Goal: Transaction & Acquisition: Purchase product/service

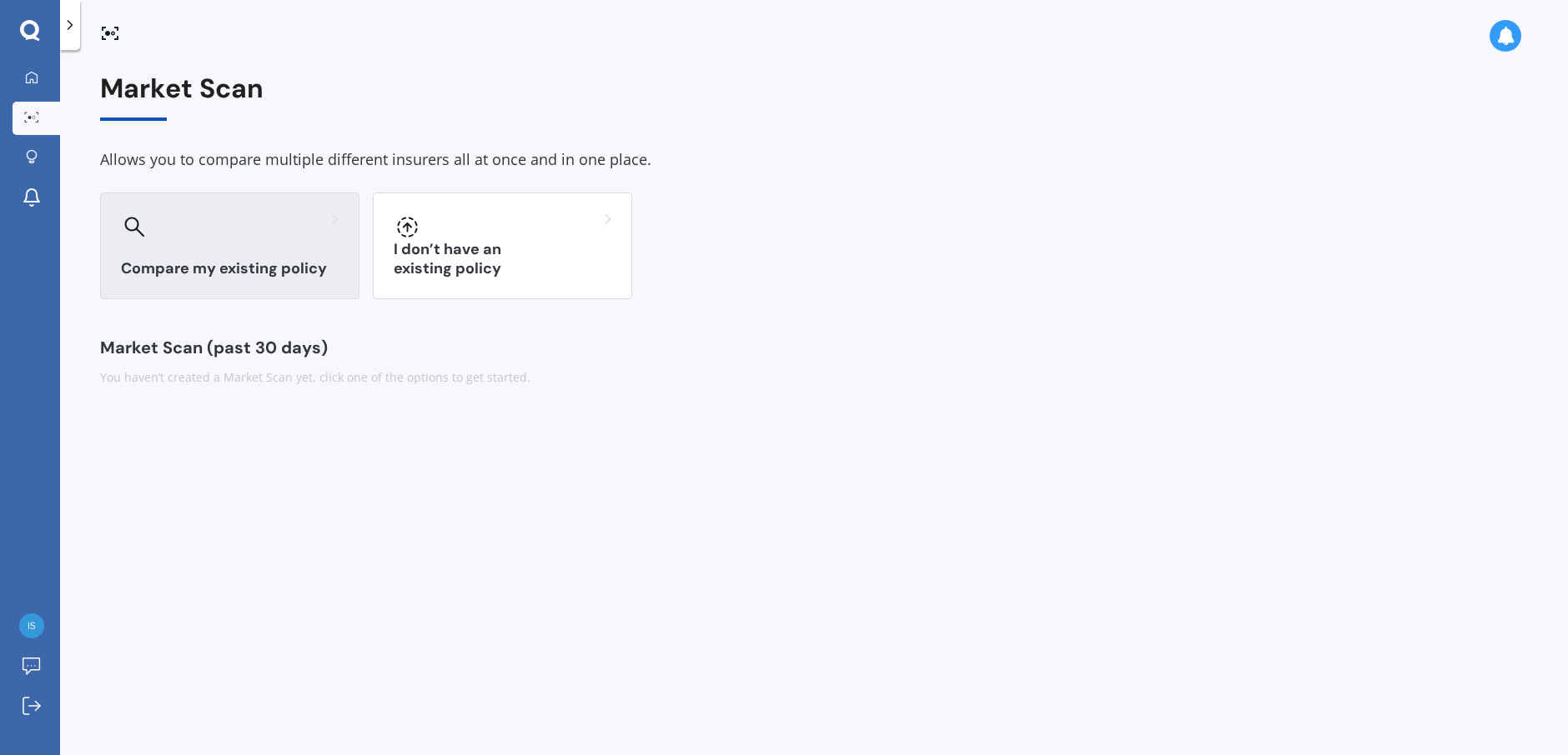
click at [205, 266] on h3 "Compare my existing policy" at bounding box center [230, 268] width 218 height 19
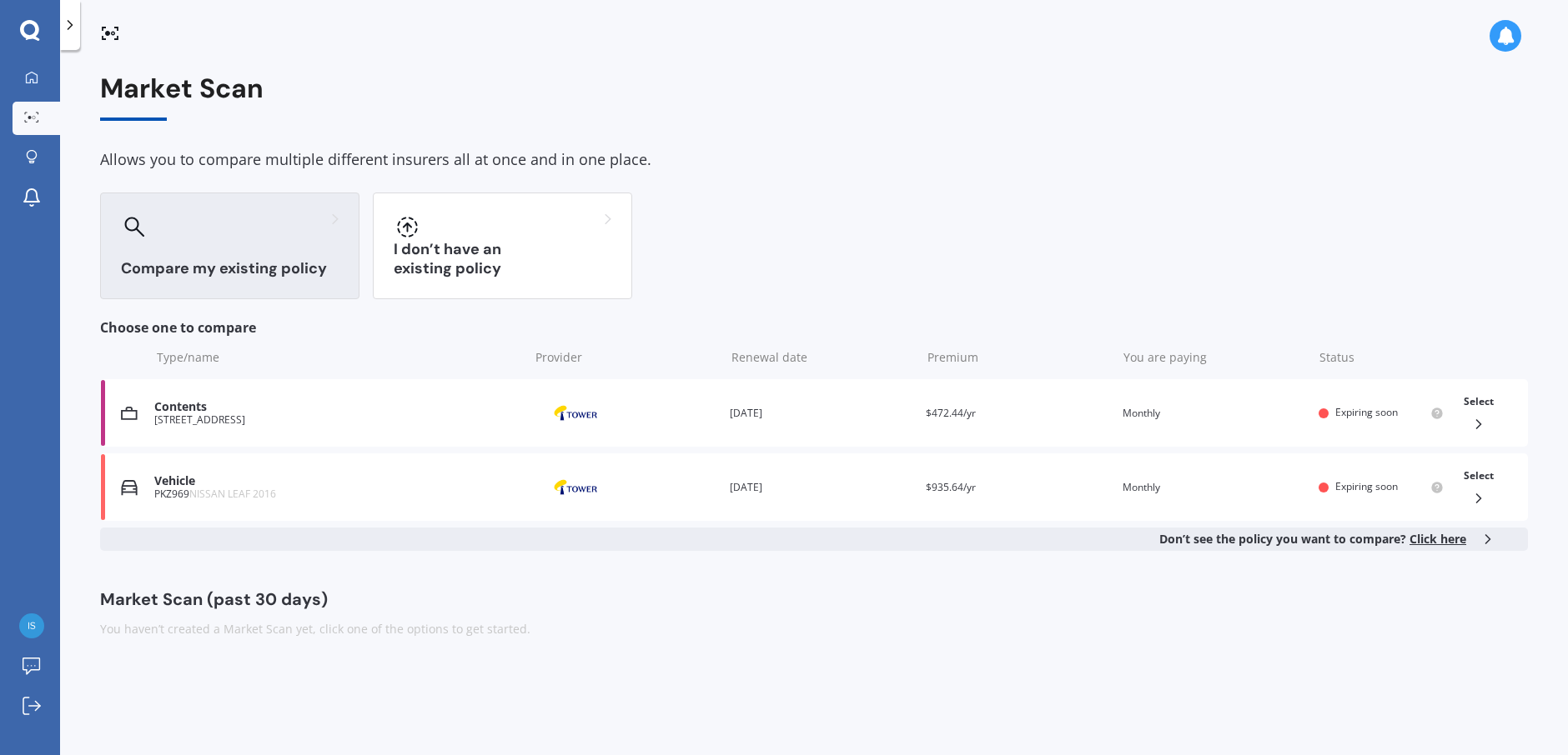
click at [208, 265] on h3 "Compare my existing policy" at bounding box center [230, 268] width 218 height 19
click at [282, 220] on div at bounding box center [230, 227] width 218 height 27
click at [1454, 544] on span "Click here" at bounding box center [1437, 539] width 57 height 16
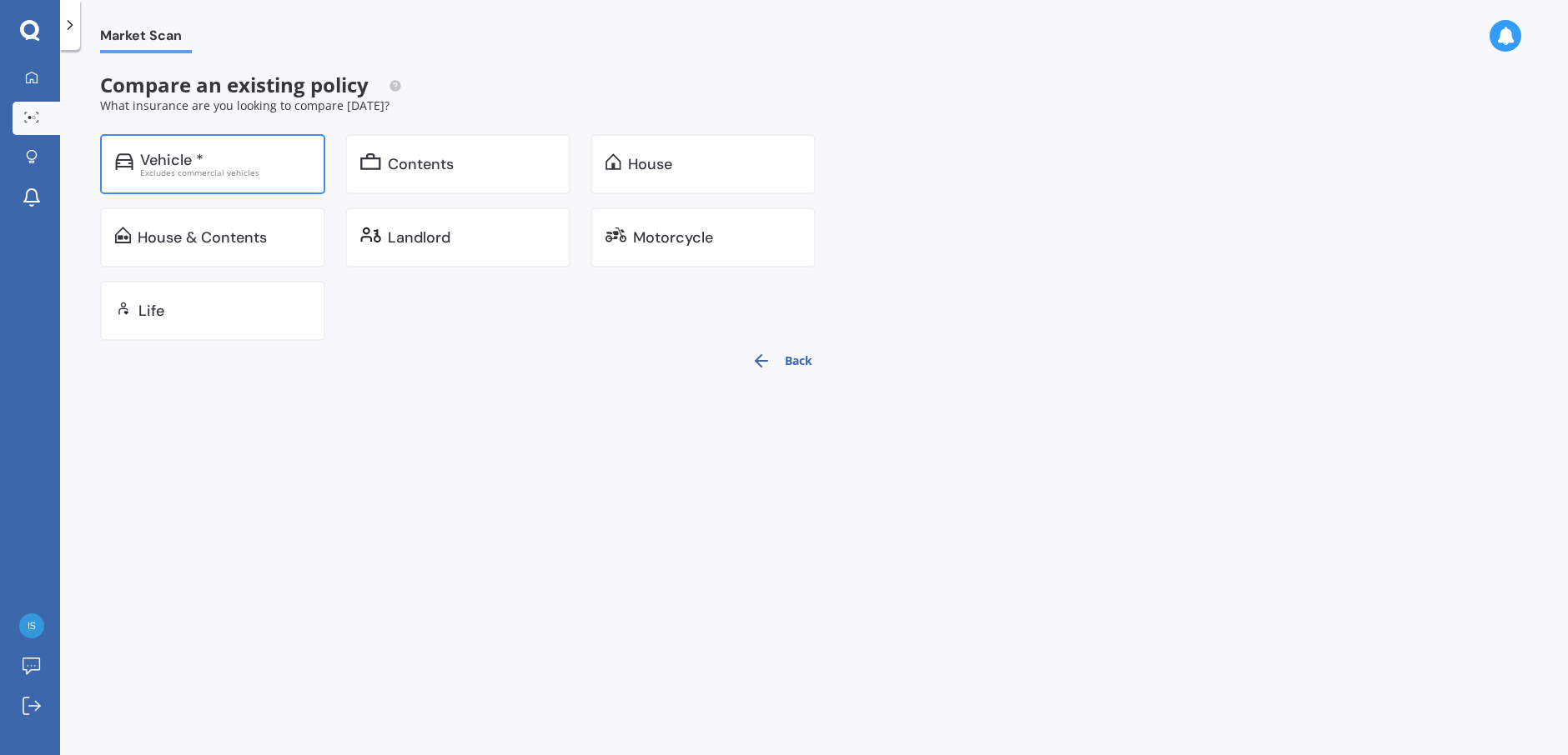
click at [198, 163] on div "Vehicle *" at bounding box center [172, 160] width 63 height 17
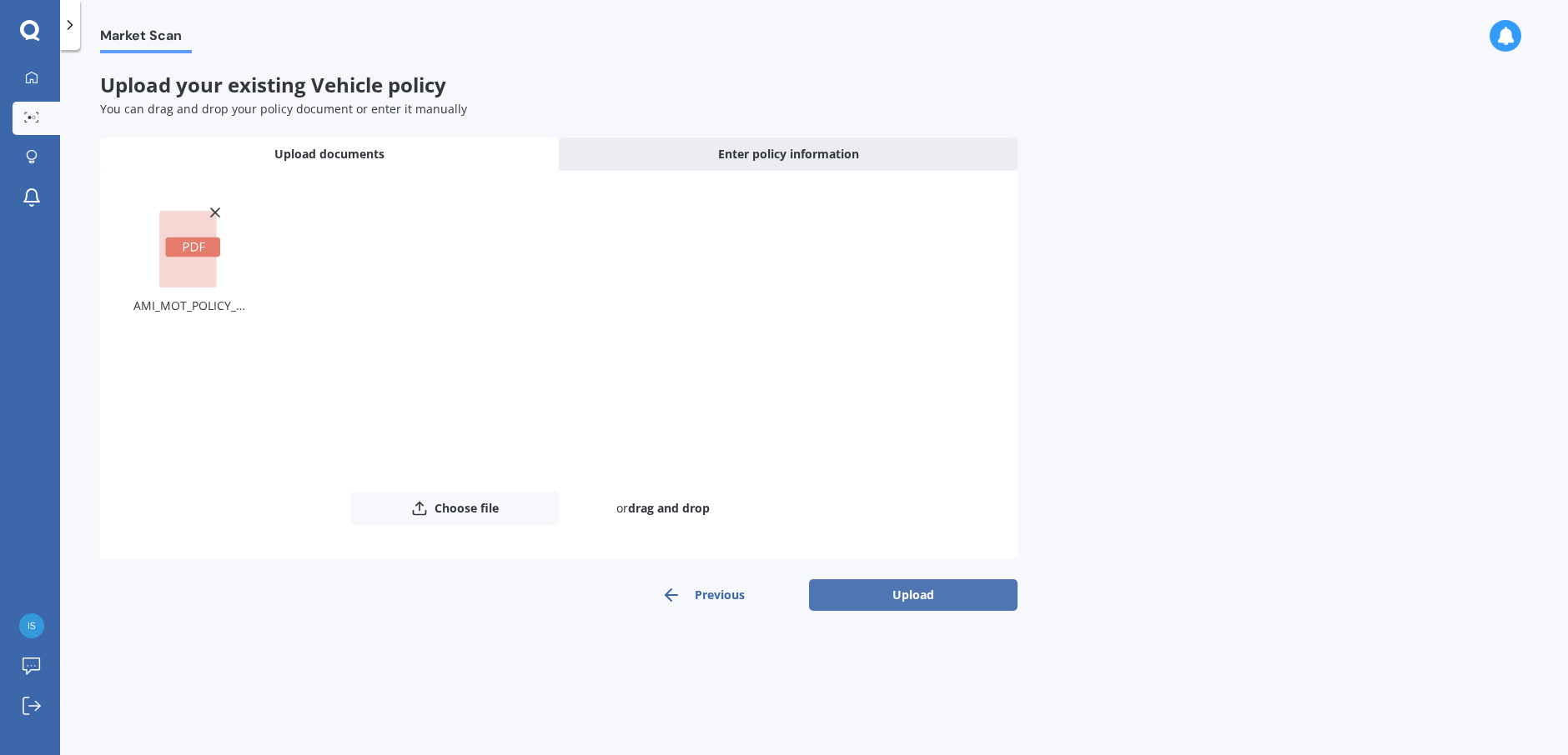
click at [907, 589] on button "Upload" at bounding box center [914, 595] width 209 height 31
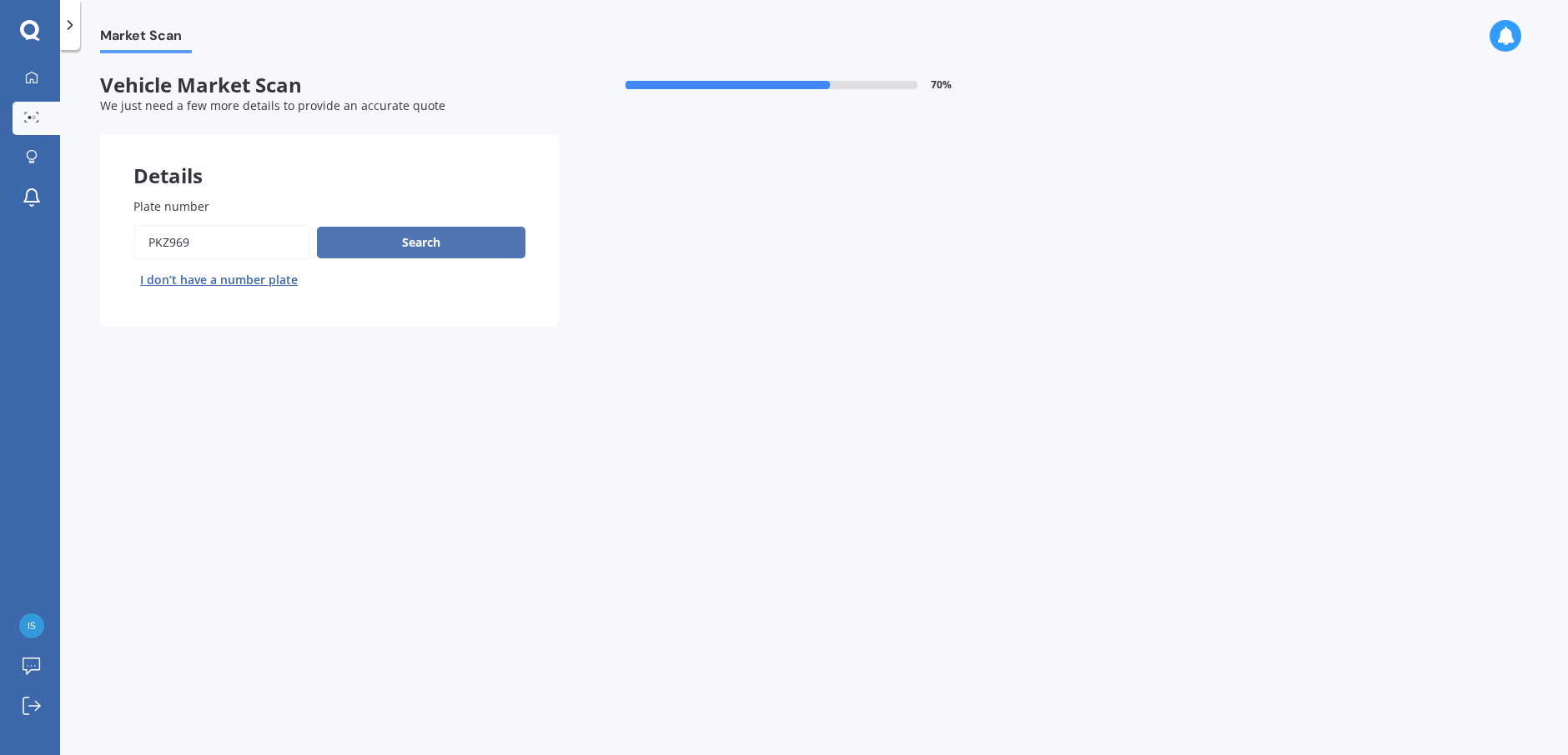
click at [416, 245] on button "Search" at bounding box center [421, 242] width 209 height 31
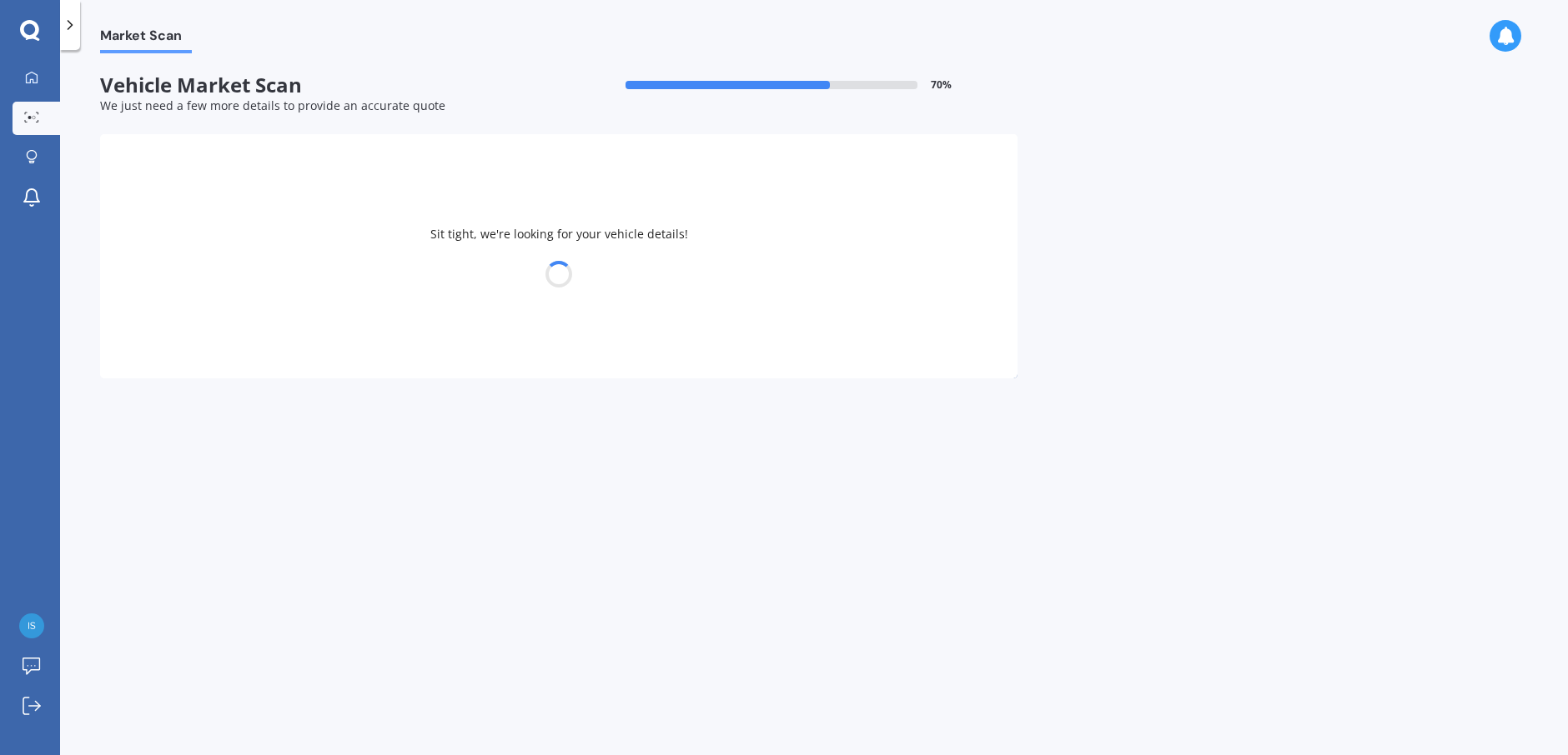
select select "NISSAN"
select select "LEAF"
select select "18"
select select "06"
select select "1991"
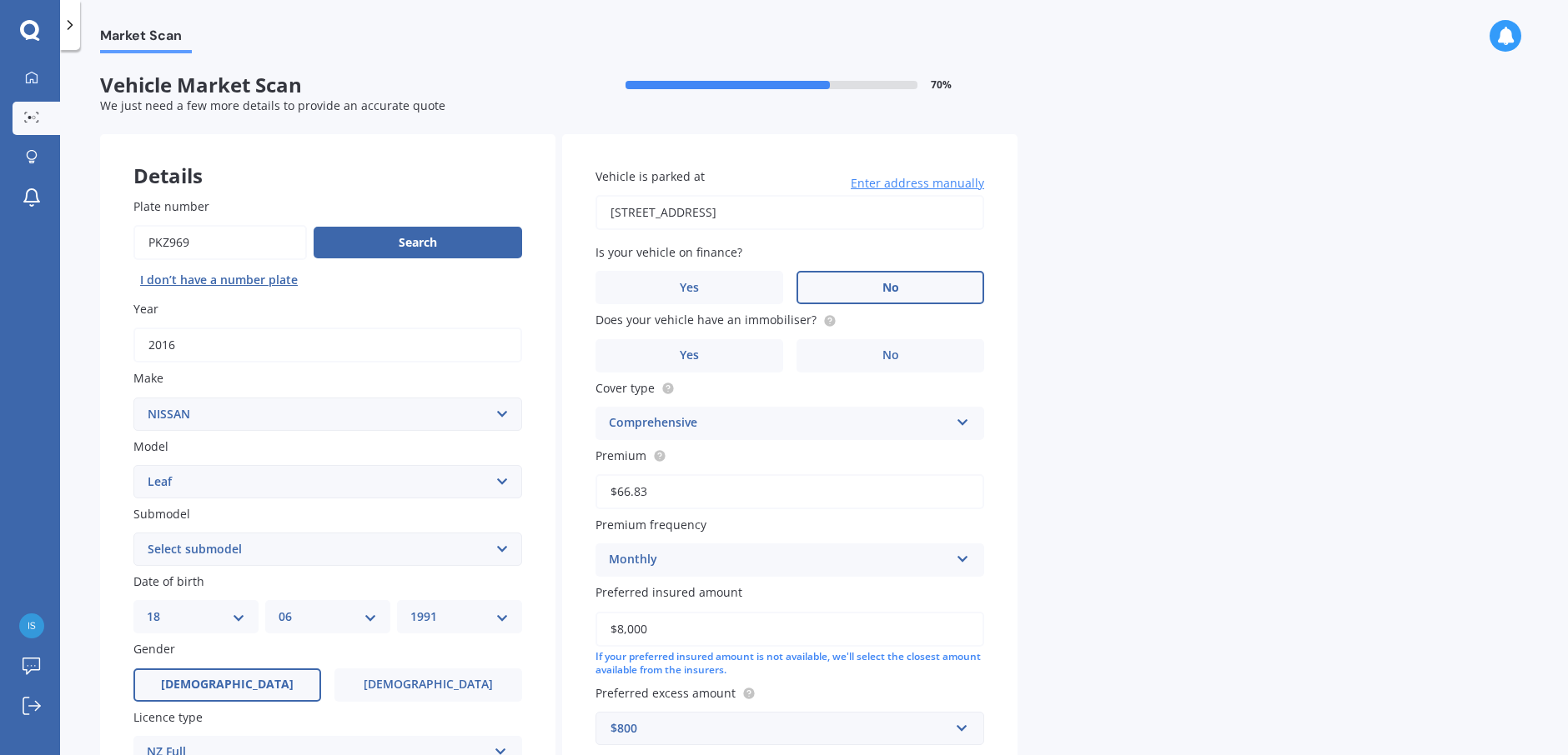
click at [921, 286] on label "No" at bounding box center [890, 287] width 187 height 33
click at [0, 0] on input "No" at bounding box center [0, 0] width 0 height 0
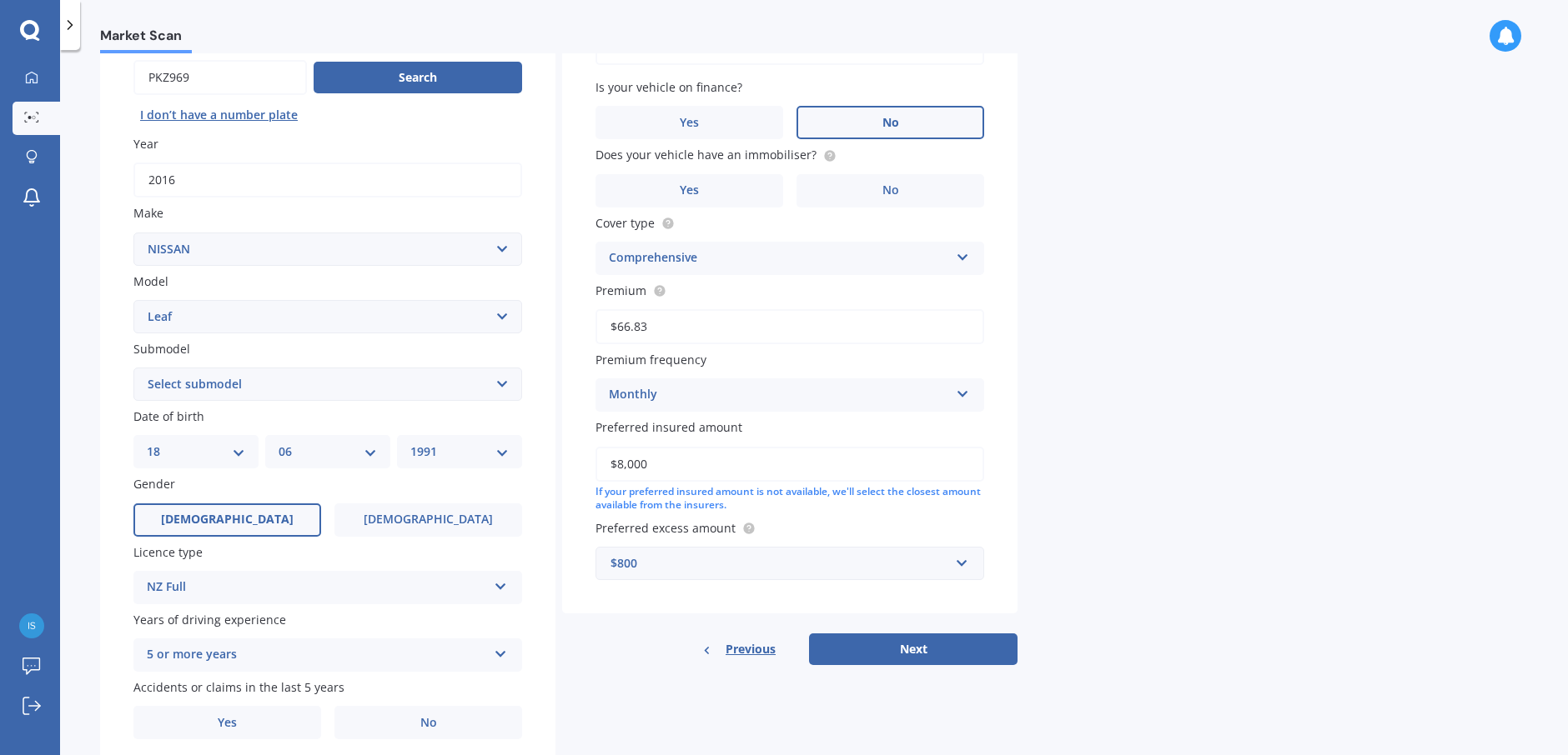
scroll to position [166, 0]
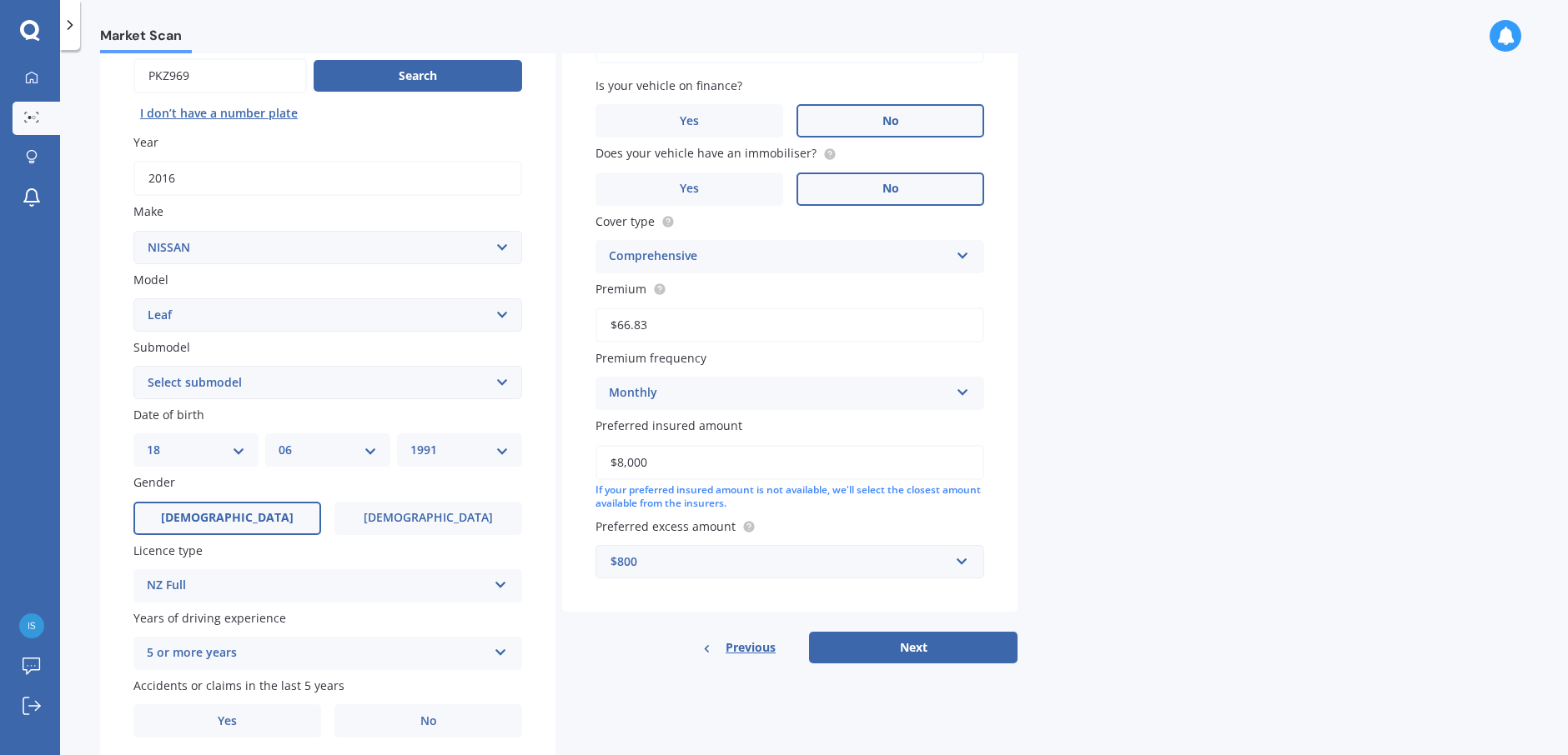
click at [883, 202] on label "No" at bounding box center [890, 189] width 187 height 33
click at [0, 0] on input "No" at bounding box center [0, 0] width 0 height 0
click at [487, 719] on label "No" at bounding box center [428, 721] width 187 height 33
click at [0, 0] on input "No" at bounding box center [0, 0] width 0 height 0
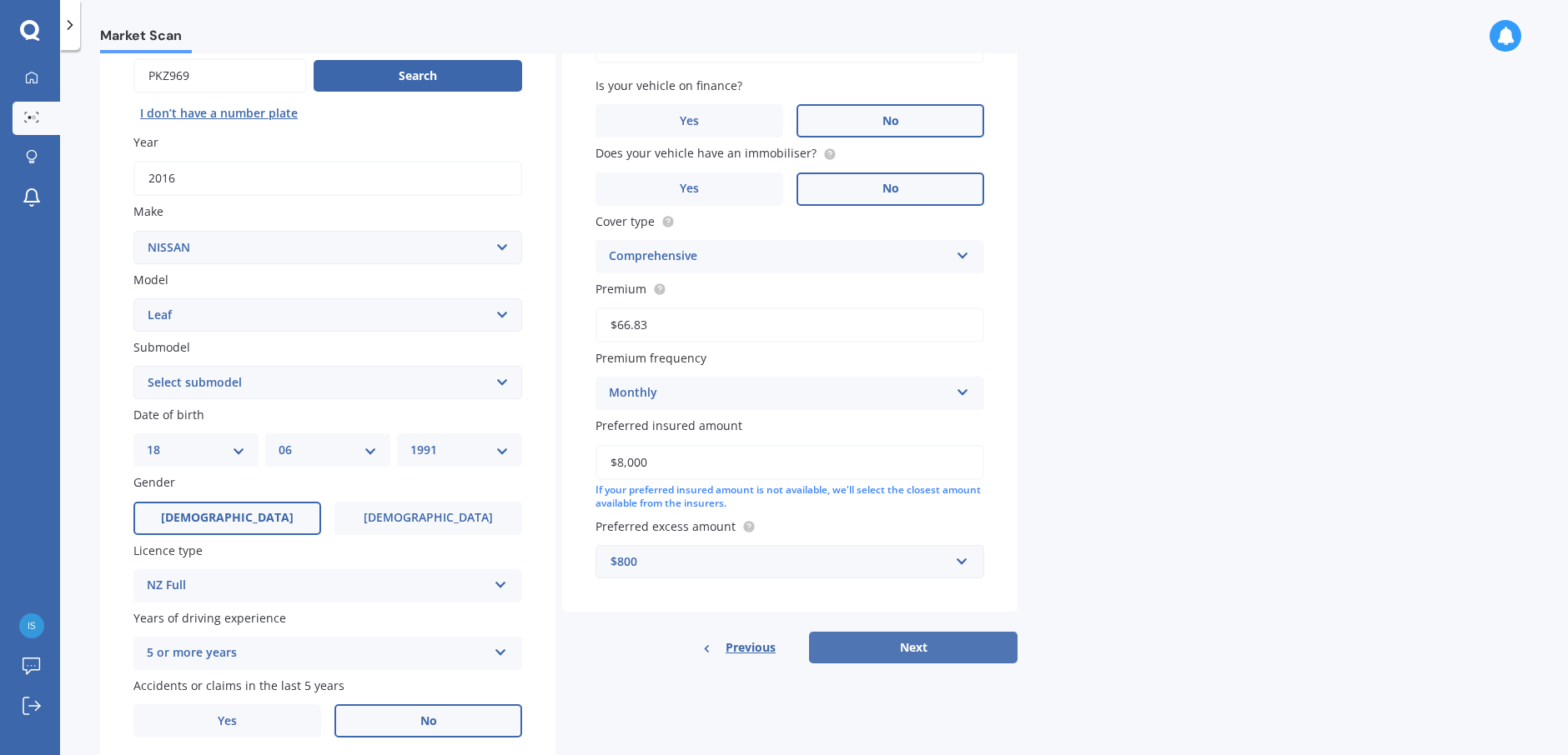
click at [944, 661] on button "Next" at bounding box center [914, 647] width 209 height 31
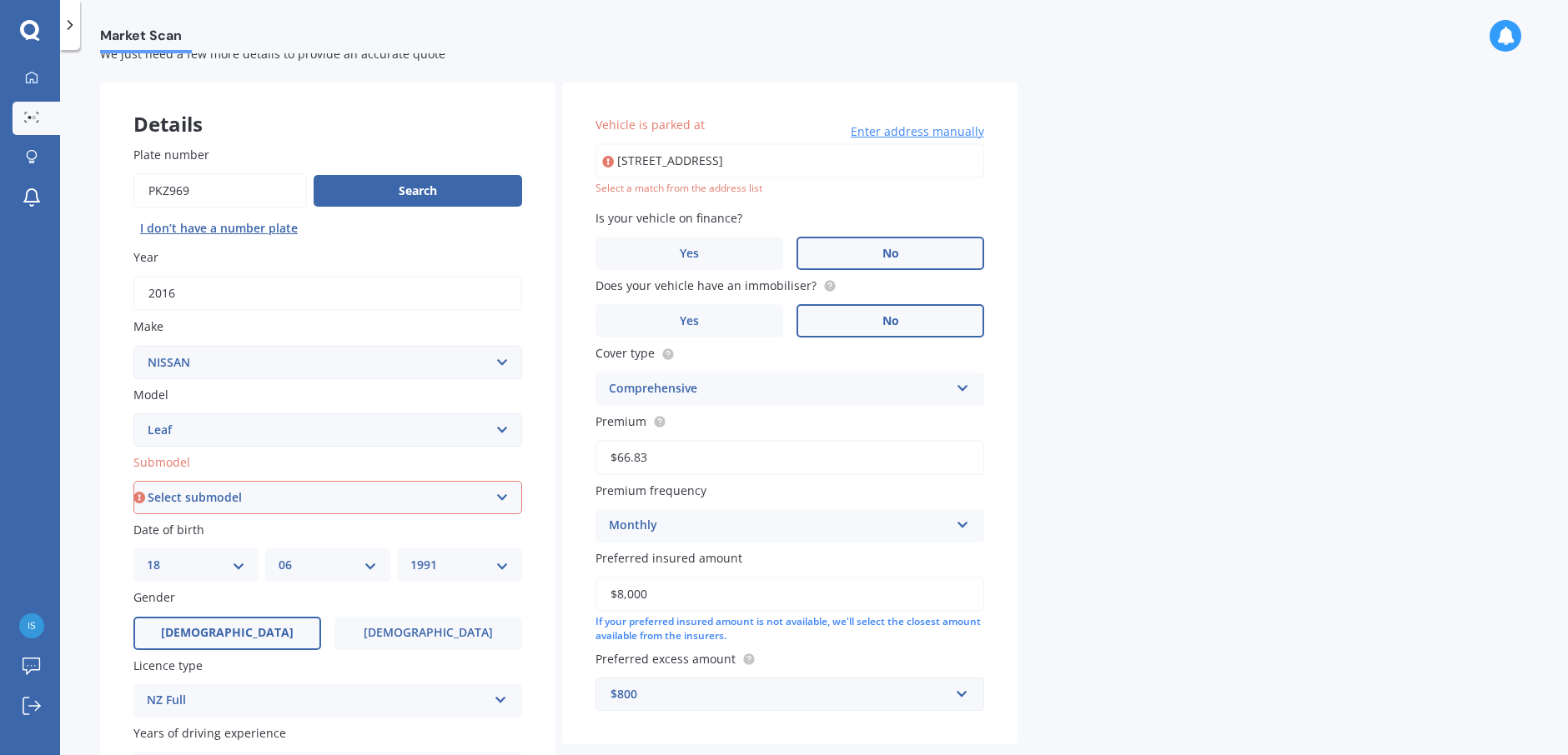
scroll to position [0, 0]
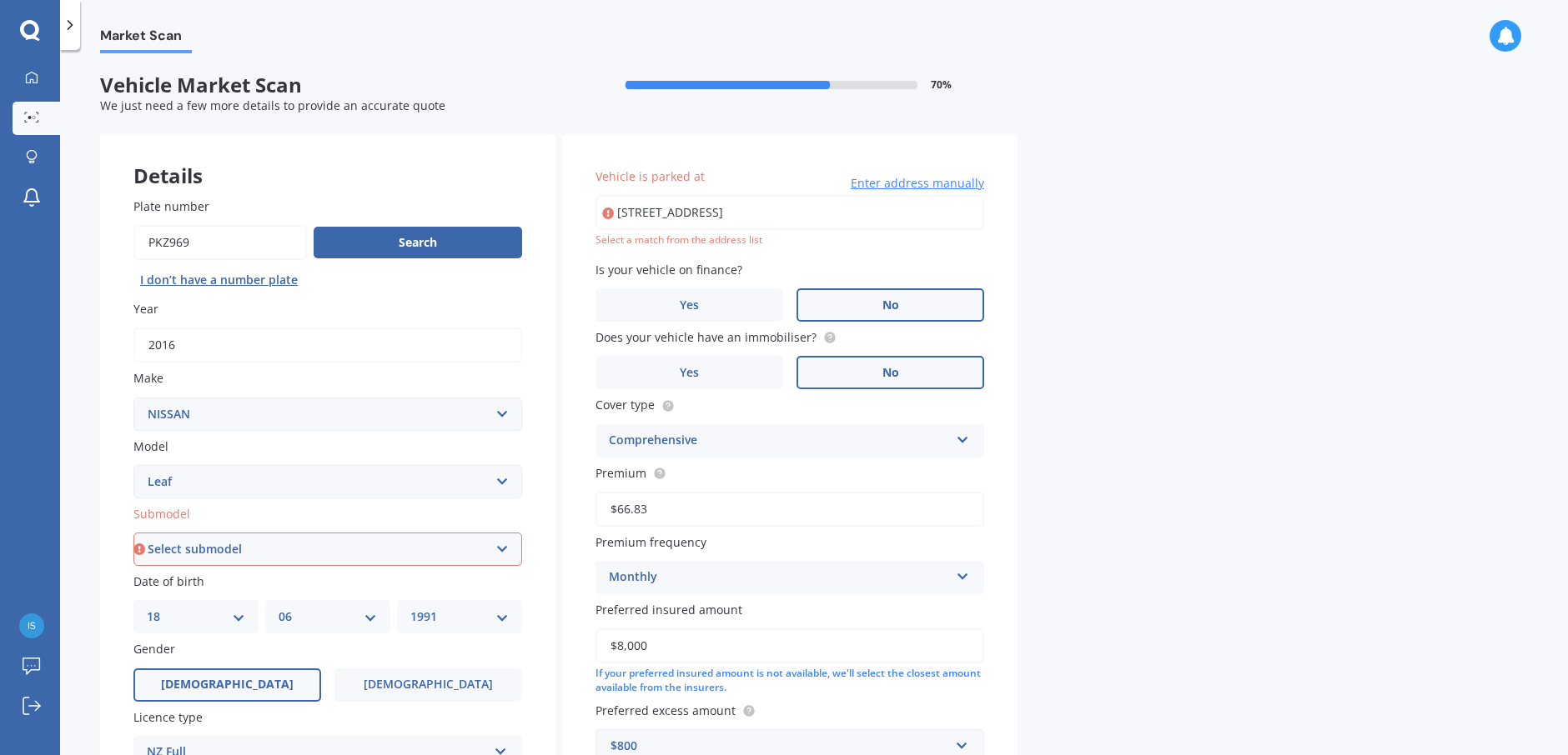
click at [690, 205] on input "27 ORISSA CRESCENT BROADMEADOWS WELLINGTON 6035" at bounding box center [789, 212] width 389 height 35
type input "27 Orissa Crescent, Broadmeadows, Wellington 6035"
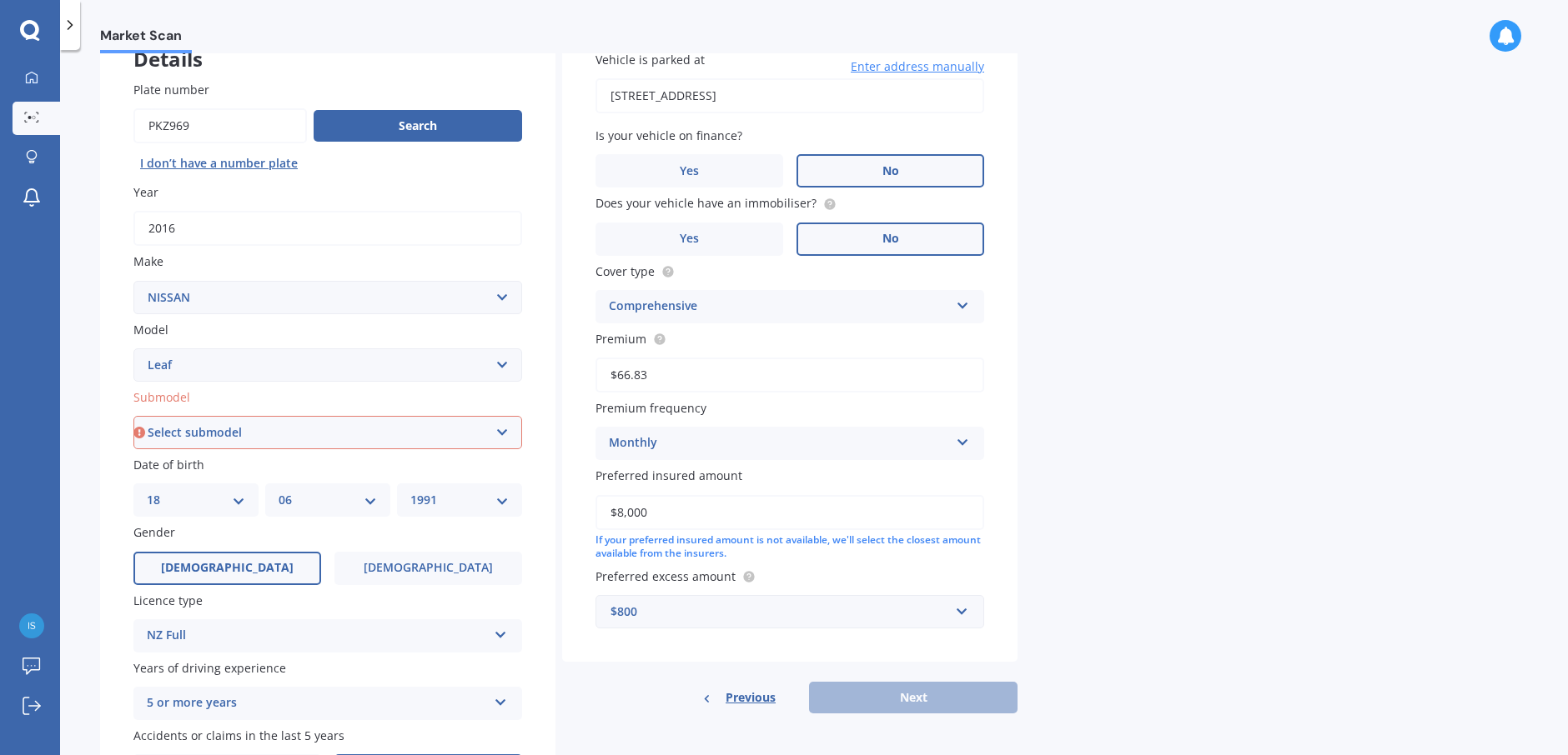
scroll to position [229, 0]
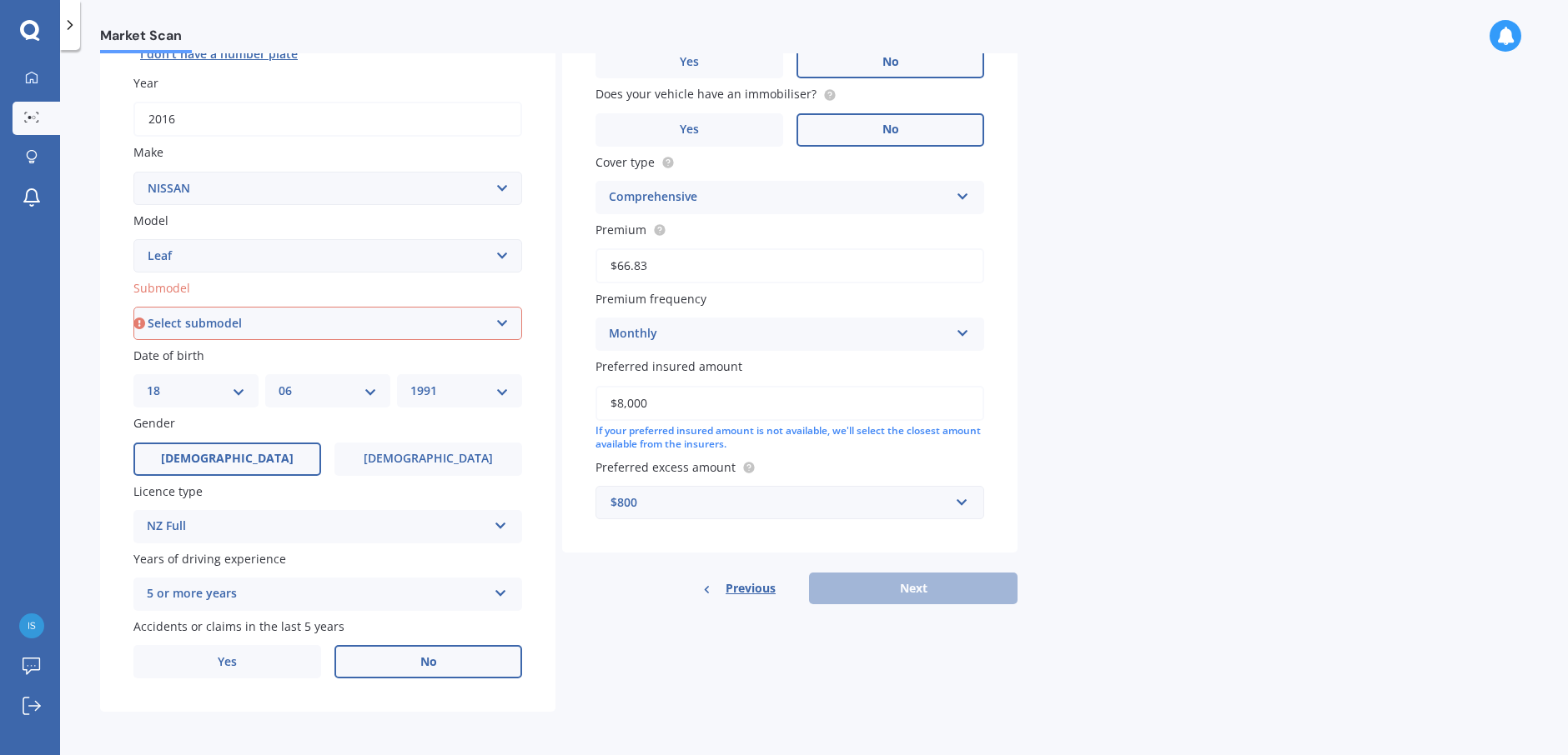
click at [901, 607] on div "Details Plate number Search I don’t have a number plate Year 2016 Make Select m…" at bounding box center [558, 310] width 917 height 804
click at [911, 594] on div "Previous Next" at bounding box center [789, 588] width 455 height 31
click at [289, 314] on select "Select submodel EV Hybrid" at bounding box center [328, 323] width 389 height 33
select select "EV"
click at [133, 307] on select "Select submodel EV Hybrid" at bounding box center [328, 323] width 389 height 33
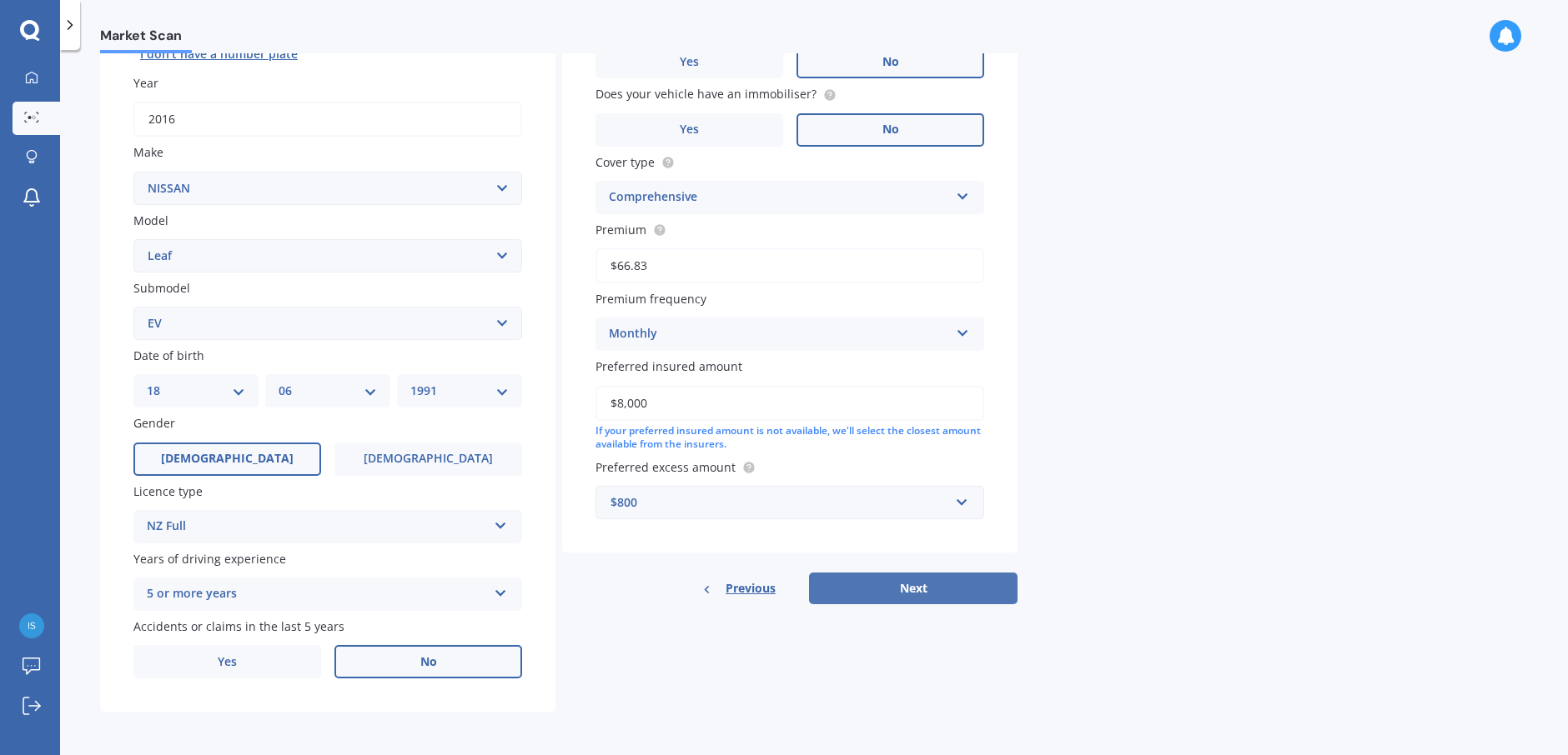
click at [904, 595] on button "Next" at bounding box center [914, 588] width 209 height 31
select select "18"
select select "06"
select select "1991"
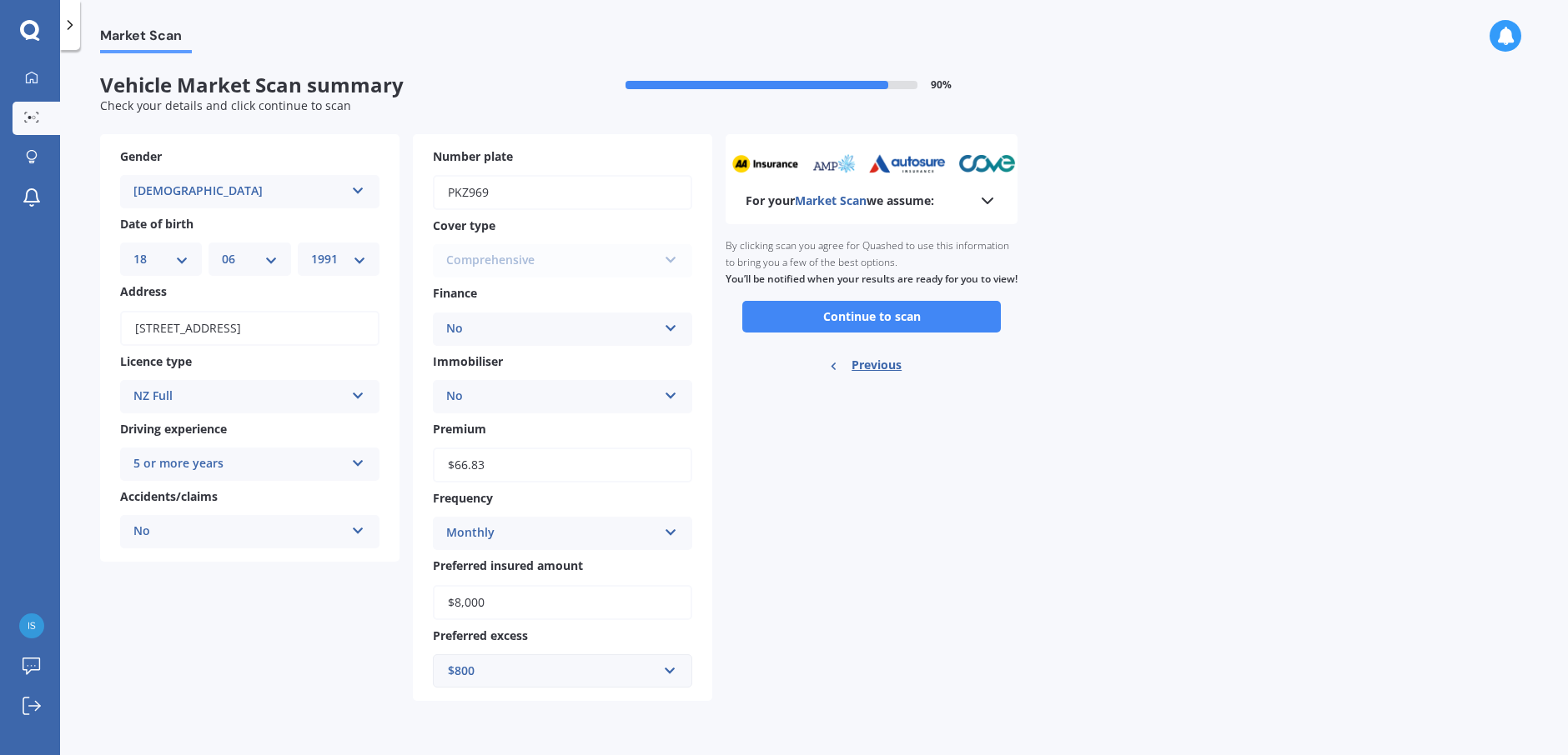
scroll to position [0, 0]
click at [843, 326] on button "Continue to scan" at bounding box center [871, 316] width 258 height 31
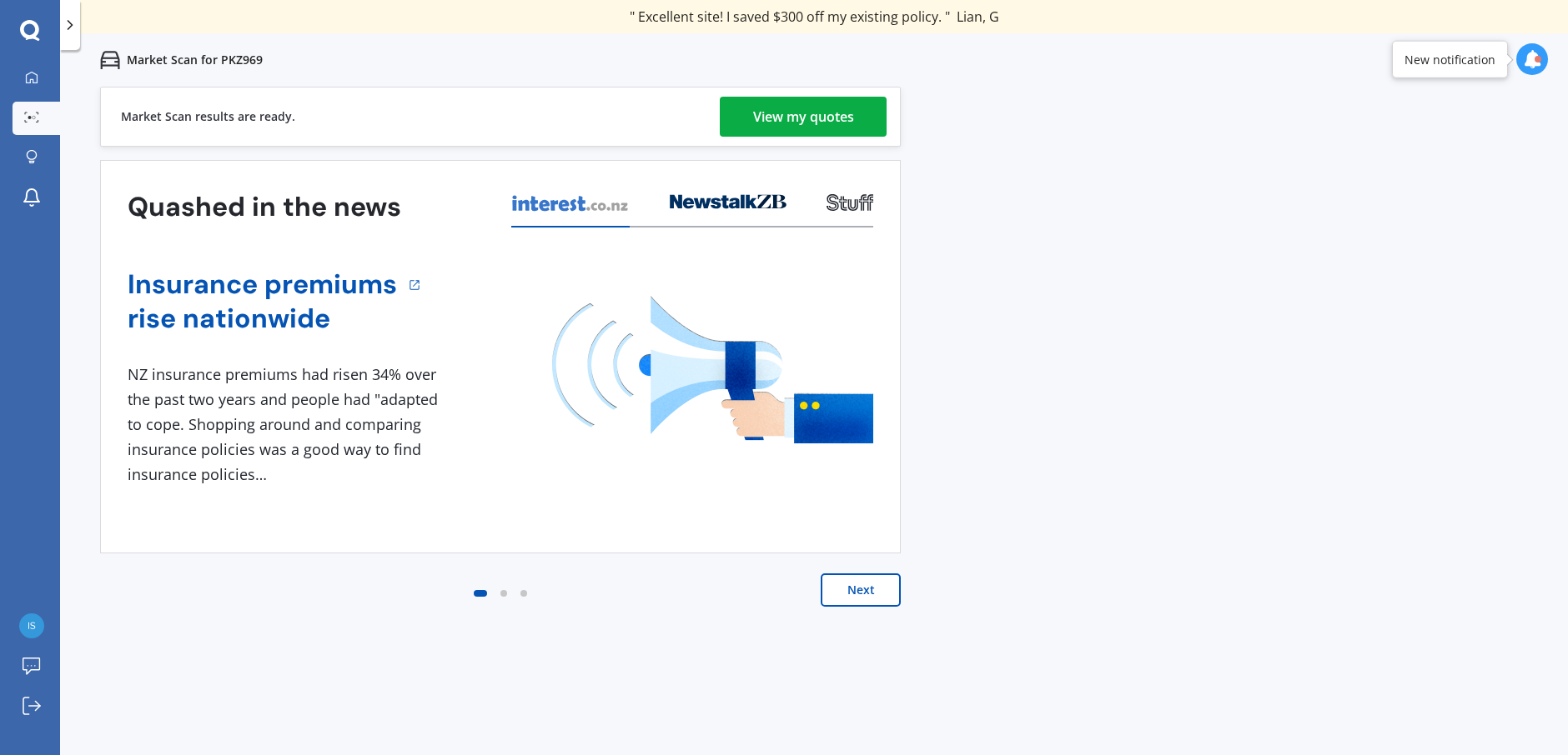
click at [794, 128] on div "View my quotes" at bounding box center [804, 116] width 101 height 40
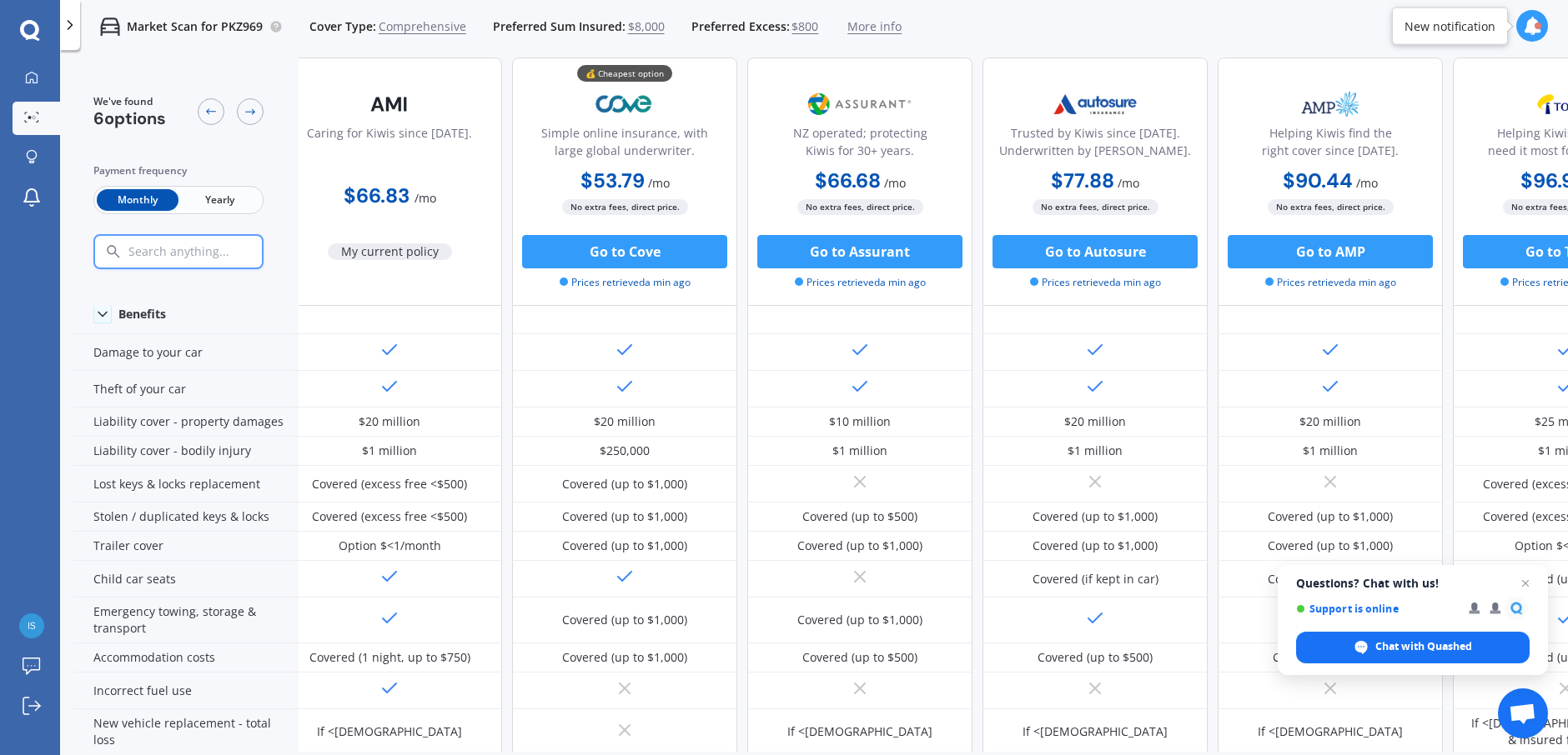
scroll to position [84, 0]
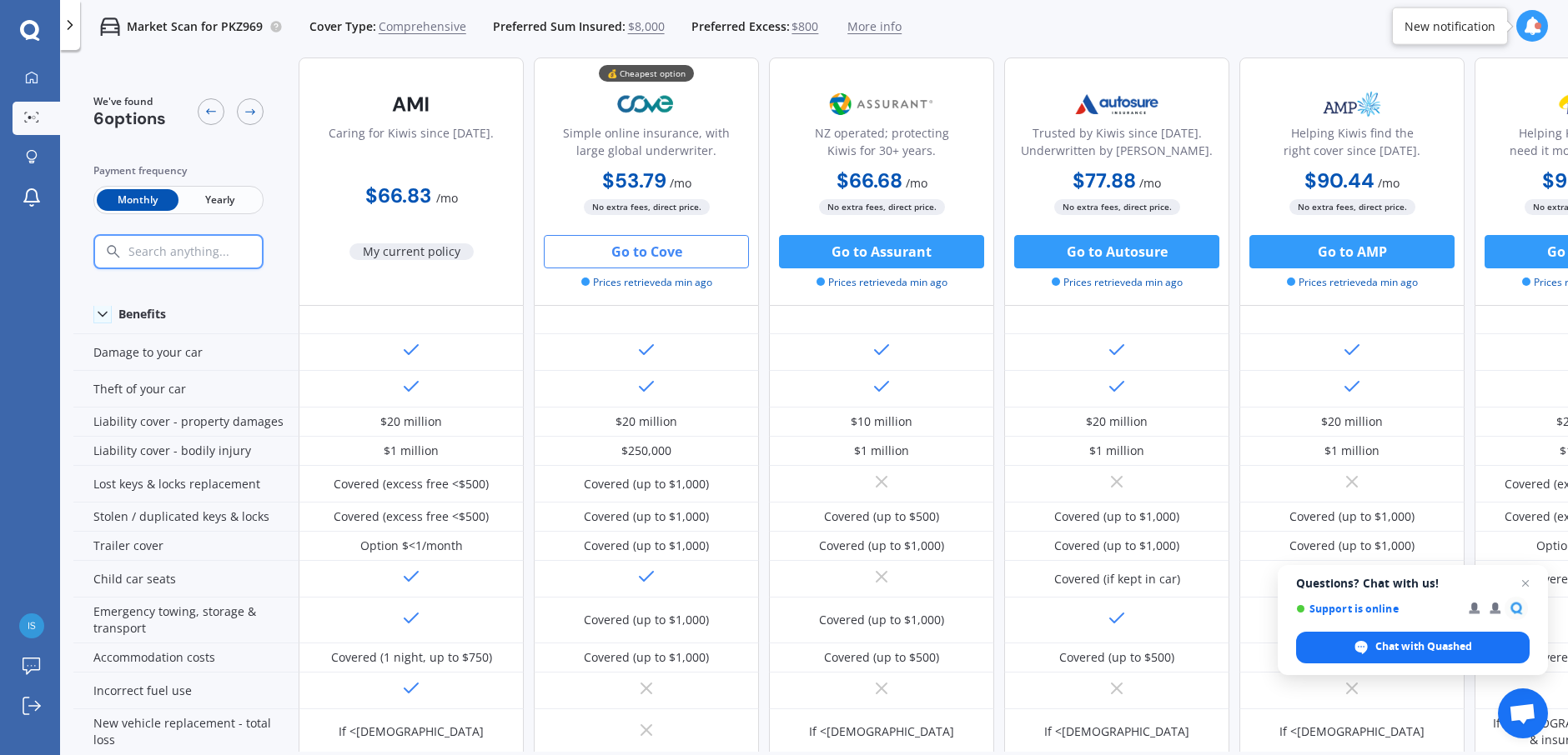
click at [643, 251] on button "Go to Cove" at bounding box center [646, 251] width 205 height 33
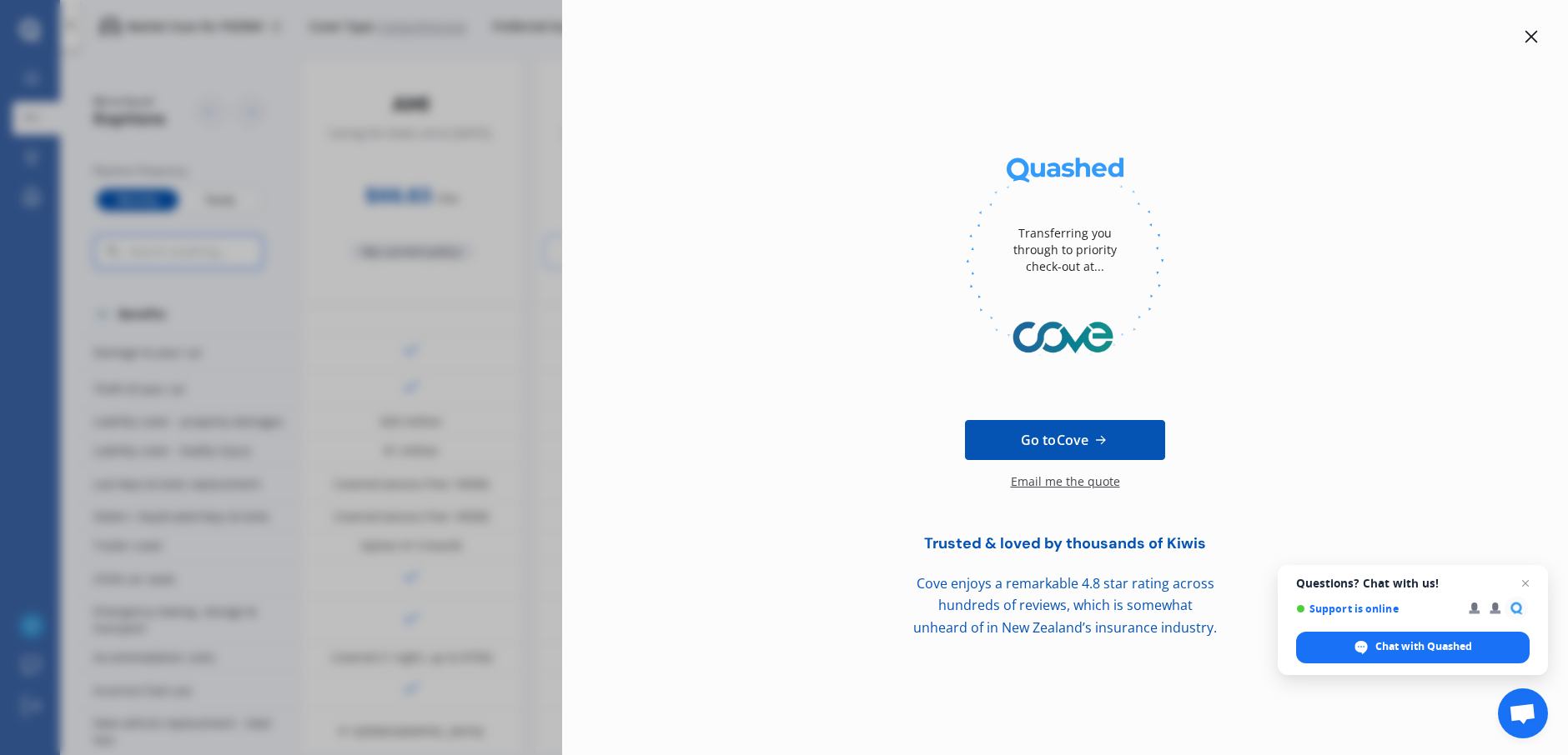
click at [389, 171] on div "Transferring you through to priority check-out at... Go to Cove Email me the qu…" at bounding box center [784, 377] width 1568 height 755
click at [1530, 40] on icon at bounding box center [1530, 36] width 14 height 13
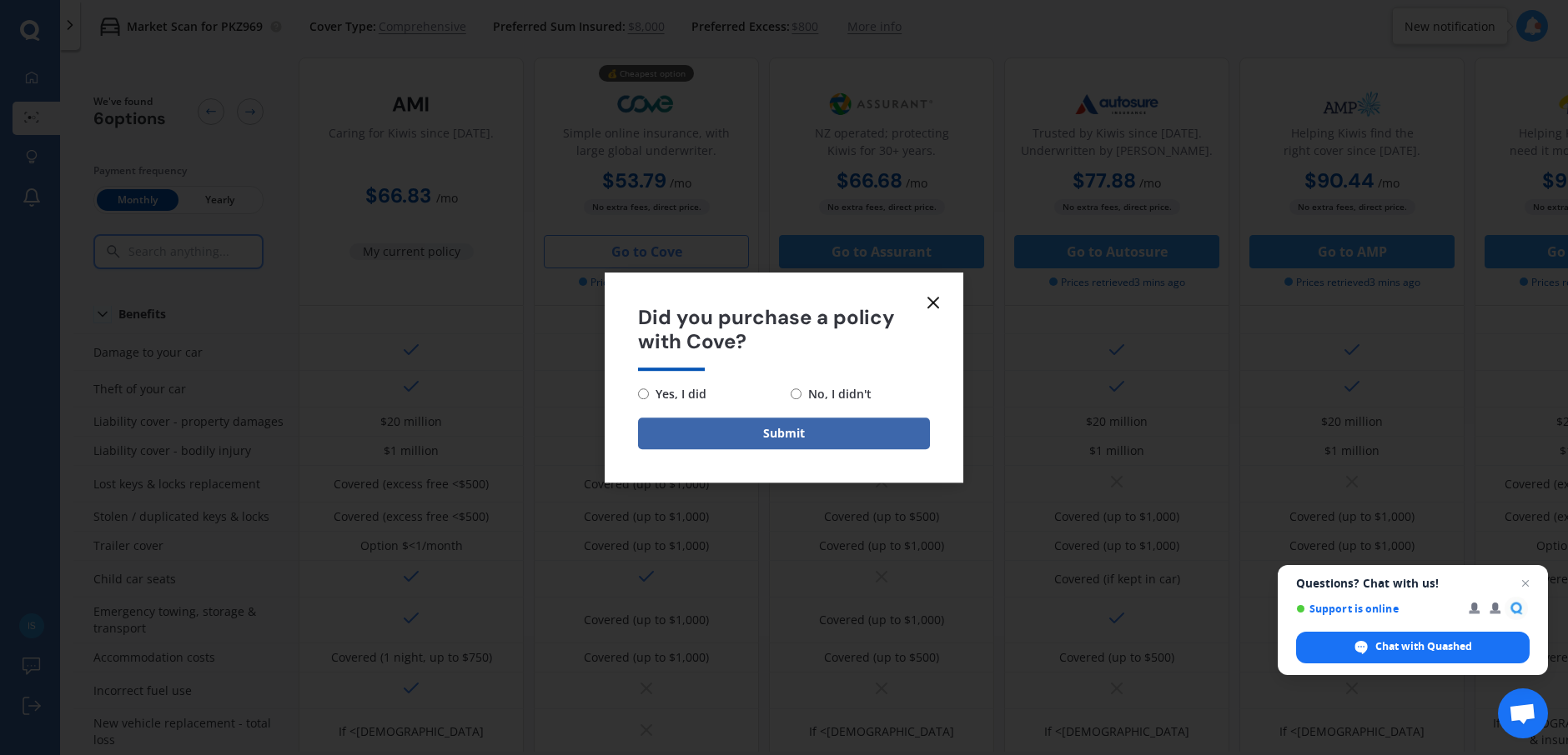
click at [835, 387] on span "No, I didn't" at bounding box center [836, 394] width 70 height 20
click at [801, 389] on input "No, I didn't" at bounding box center [796, 394] width 11 height 11
radio input "true"
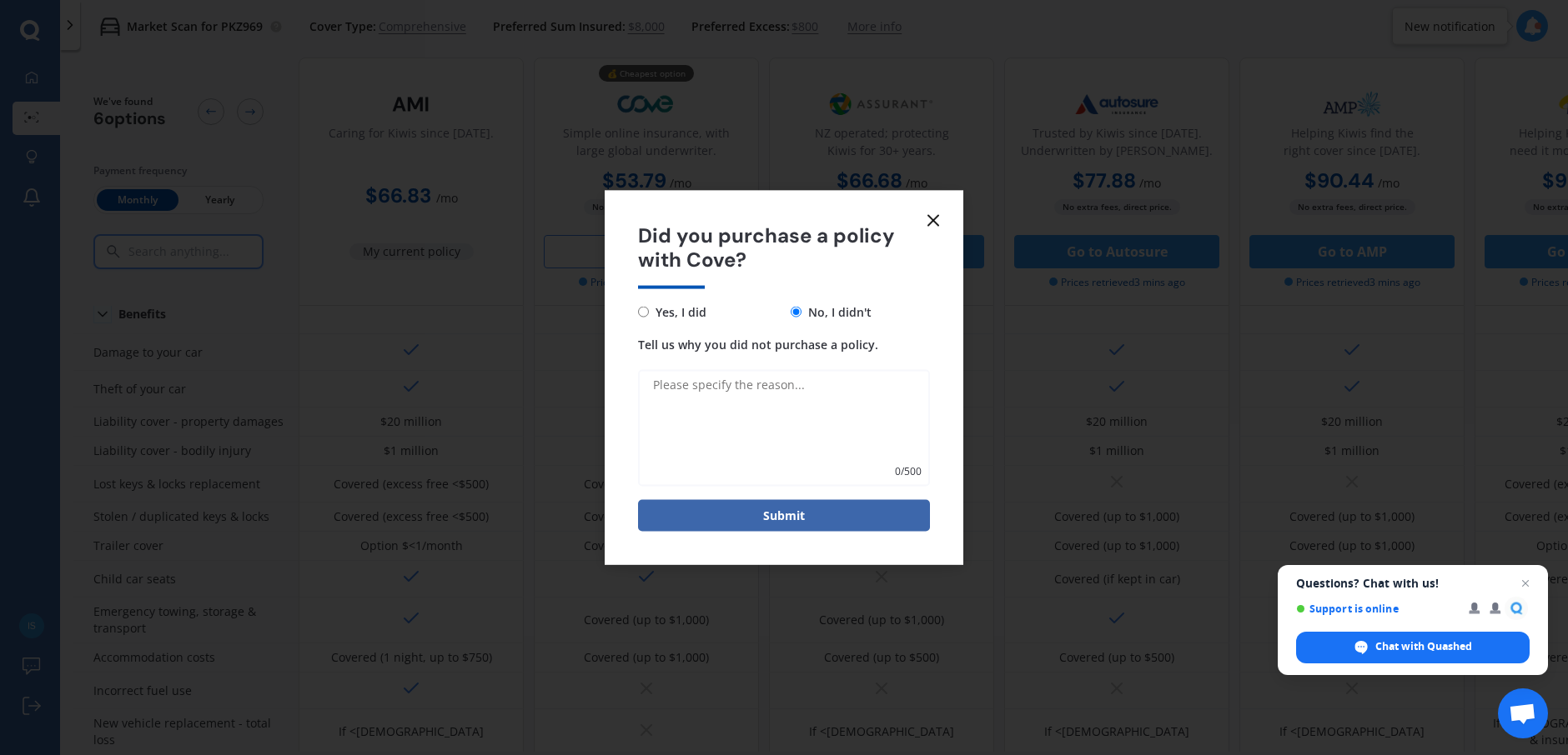
click at [930, 216] on line at bounding box center [933, 220] width 10 height 10
